Goal: Task Accomplishment & Management: Manage account settings

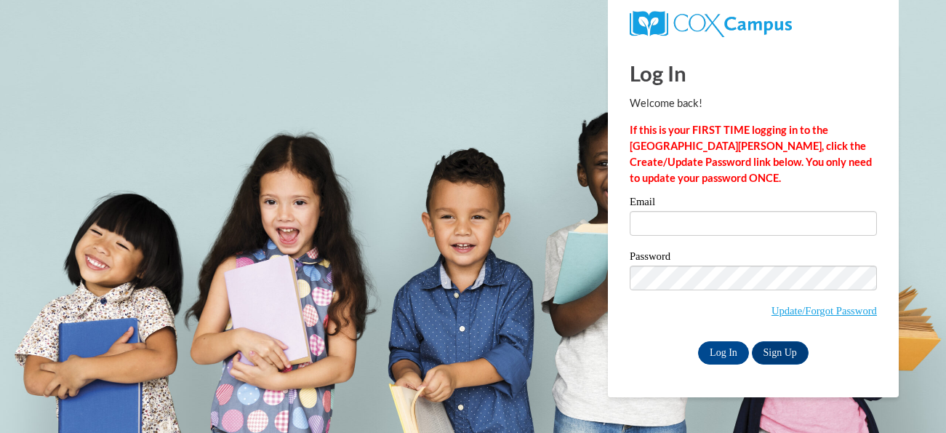
click at [708, 196] on div "Log In Welcome back! If this is your FIRST TIME logging in to the [GEOGRAPHIC_D…" at bounding box center [753, 204] width 247 height 321
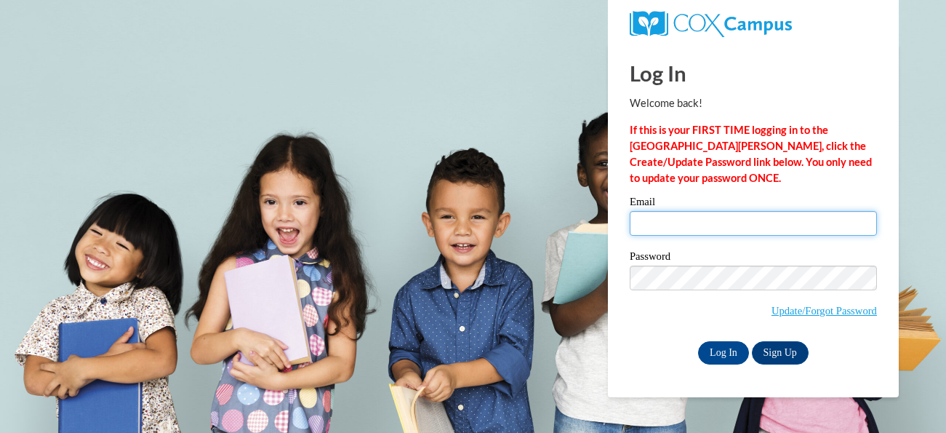
click at [705, 214] on input "Email" at bounding box center [753, 223] width 247 height 25
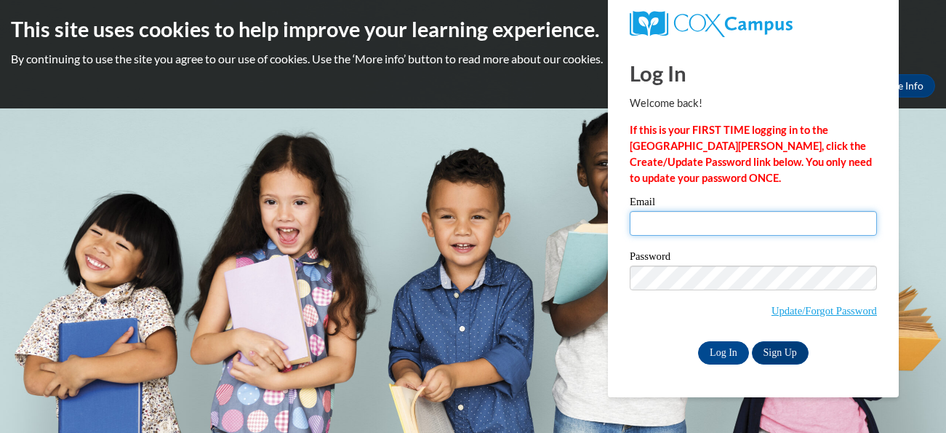
type input "[EMAIL_ADDRESS][DOMAIN_NAME]"
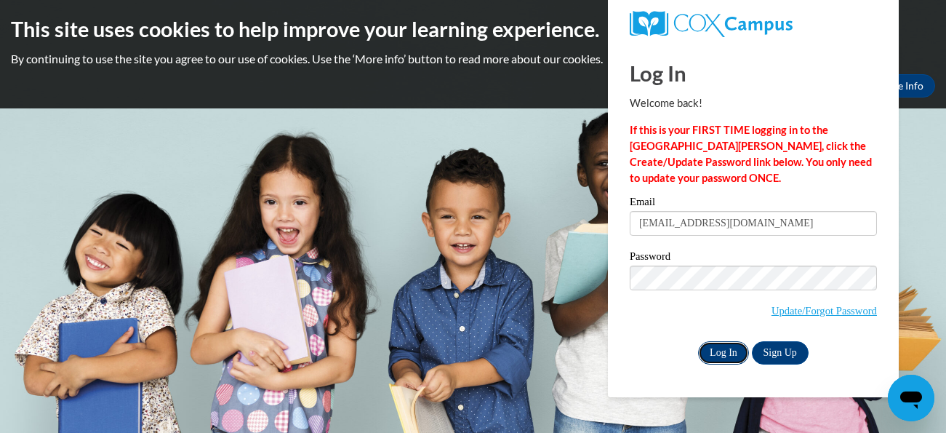
click at [719, 355] on input "Log In" at bounding box center [723, 352] width 51 height 23
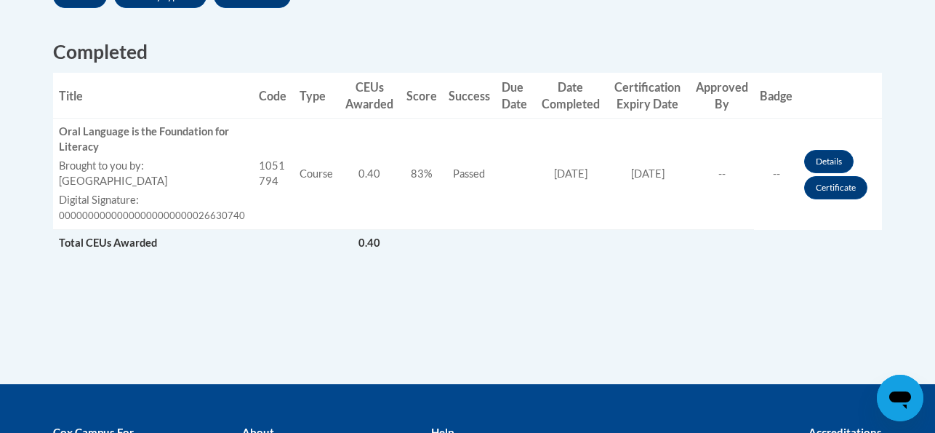
scroll to position [551, 0]
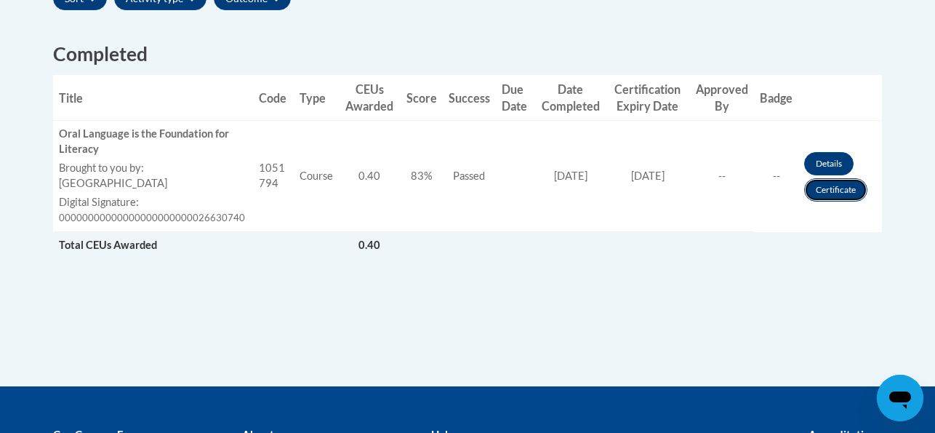
click at [838, 187] on link "Certificate" at bounding box center [835, 189] width 63 height 23
